Goal: Task Accomplishment & Management: Use online tool/utility

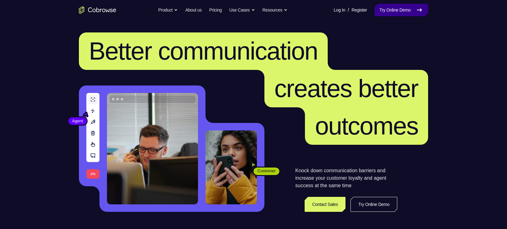
click at [397, 12] on link "Try Online Demo" at bounding box center [401, 10] width 54 height 12
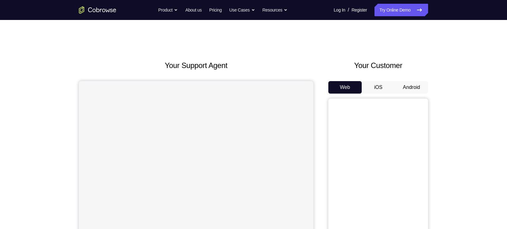
click at [418, 90] on button "Android" at bounding box center [411, 87] width 33 height 12
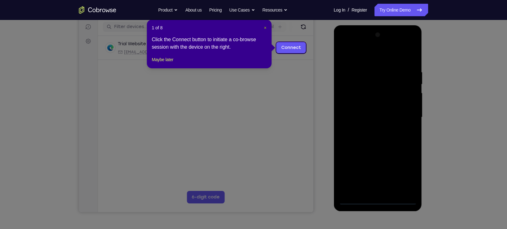
click at [265, 27] on span "×" at bounding box center [265, 27] width 2 height 5
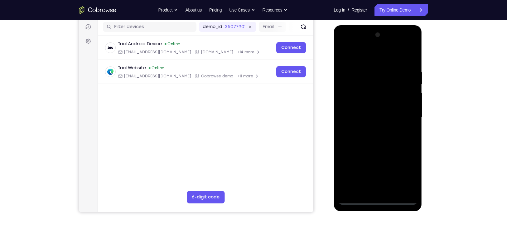
click at [378, 200] on div at bounding box center [377, 117] width 79 height 175
click at [407, 169] on div at bounding box center [377, 117] width 79 height 175
click at [353, 58] on div at bounding box center [377, 117] width 79 height 175
click at [403, 113] on div at bounding box center [377, 117] width 79 height 175
click at [404, 113] on div at bounding box center [377, 117] width 79 height 175
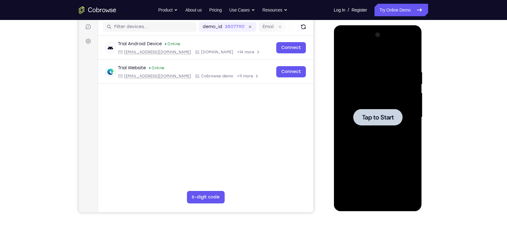
click at [379, 123] on div at bounding box center [377, 117] width 49 height 17
click at [380, 200] on div at bounding box center [377, 117] width 79 height 175
click at [377, 201] on div at bounding box center [377, 117] width 79 height 175
